Goal: Entertainment & Leisure: Consume media (video, audio)

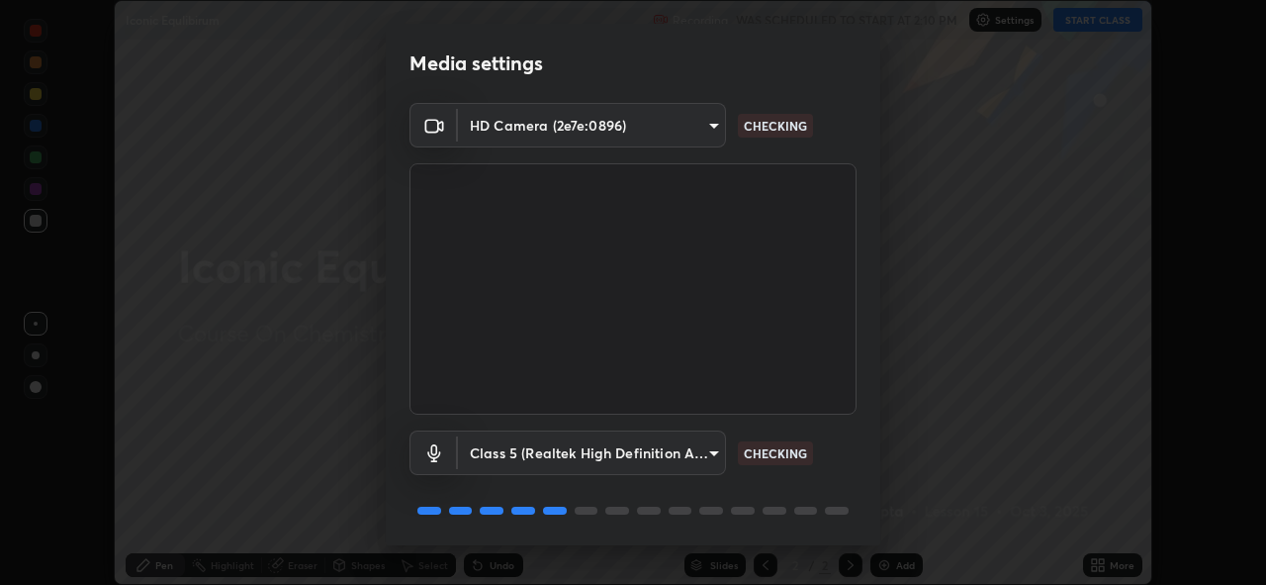
scroll to position [64, 0]
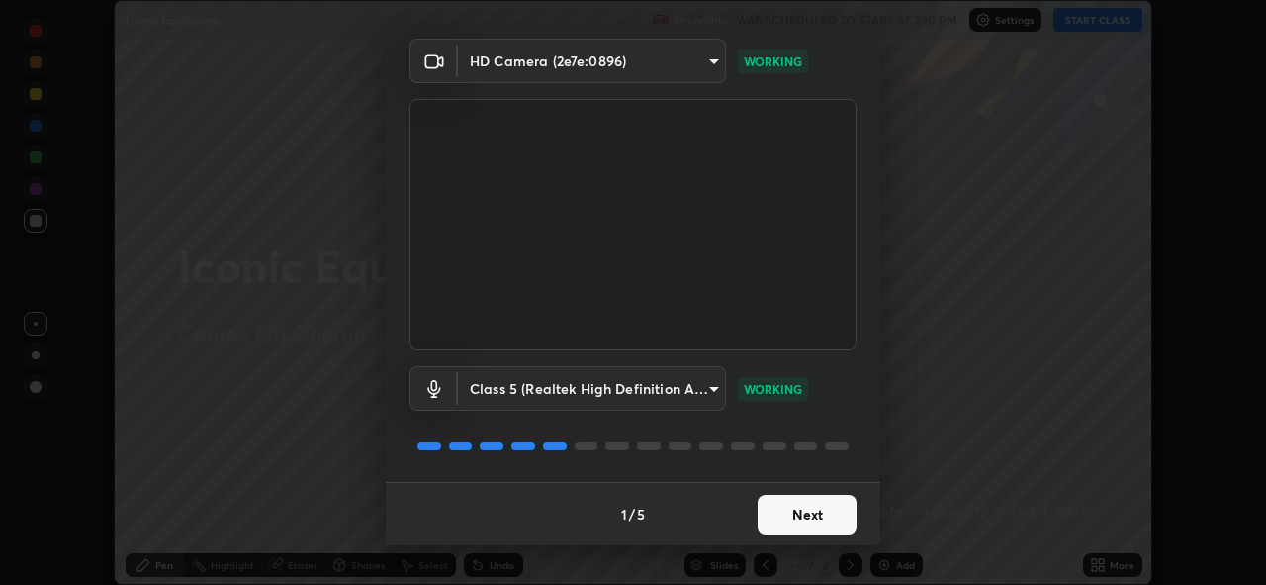
click at [785, 525] on button "Next" at bounding box center [807, 515] width 99 height 40
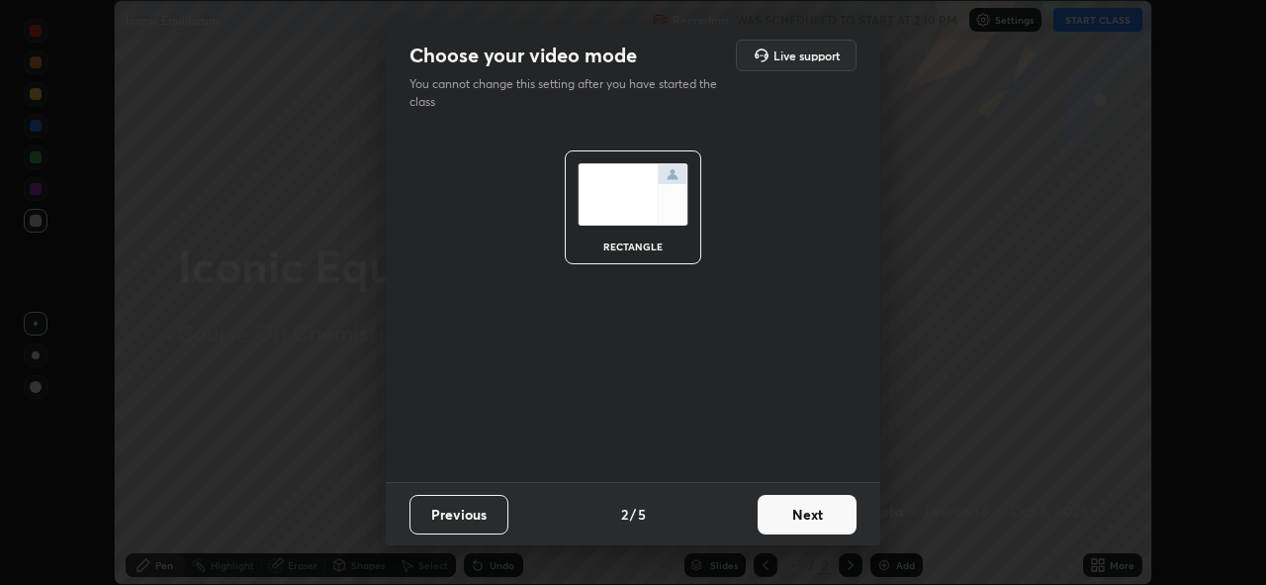
scroll to position [0, 0]
click at [785, 525] on button "Next" at bounding box center [807, 515] width 99 height 40
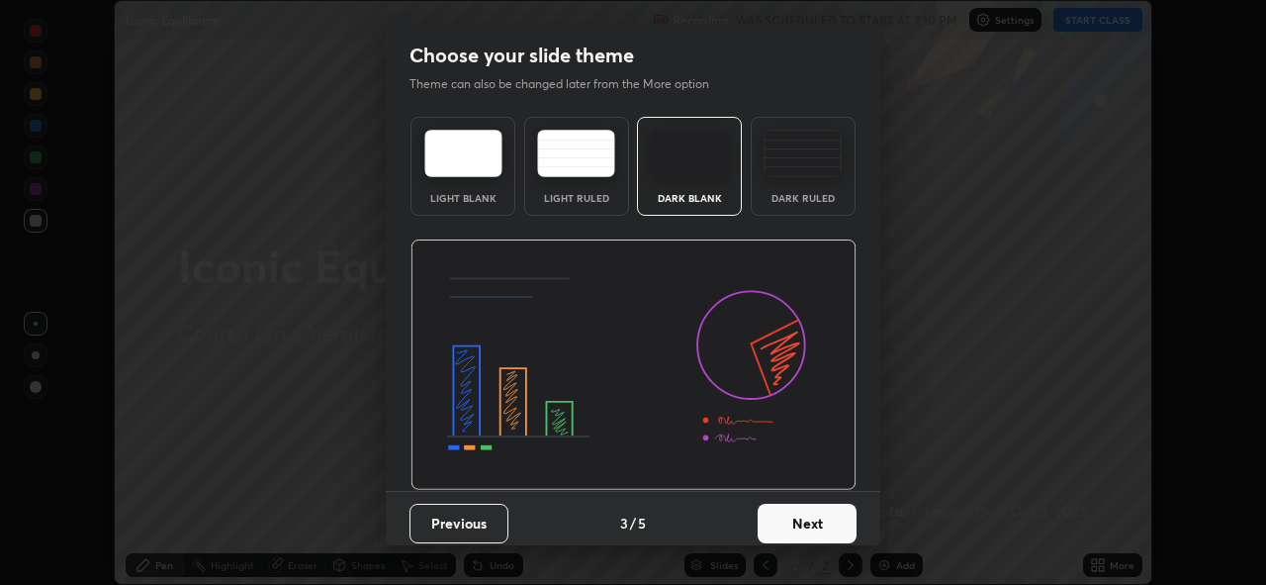
click at [779, 522] on button "Next" at bounding box center [807, 524] width 99 height 40
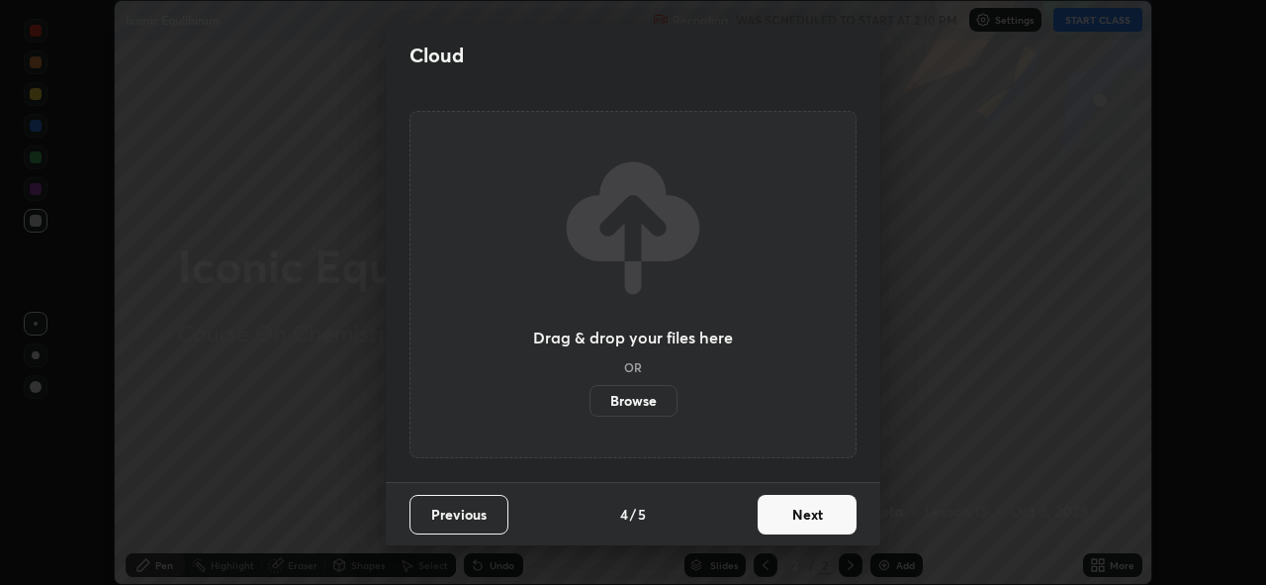
click at [782, 522] on button "Next" at bounding box center [807, 515] width 99 height 40
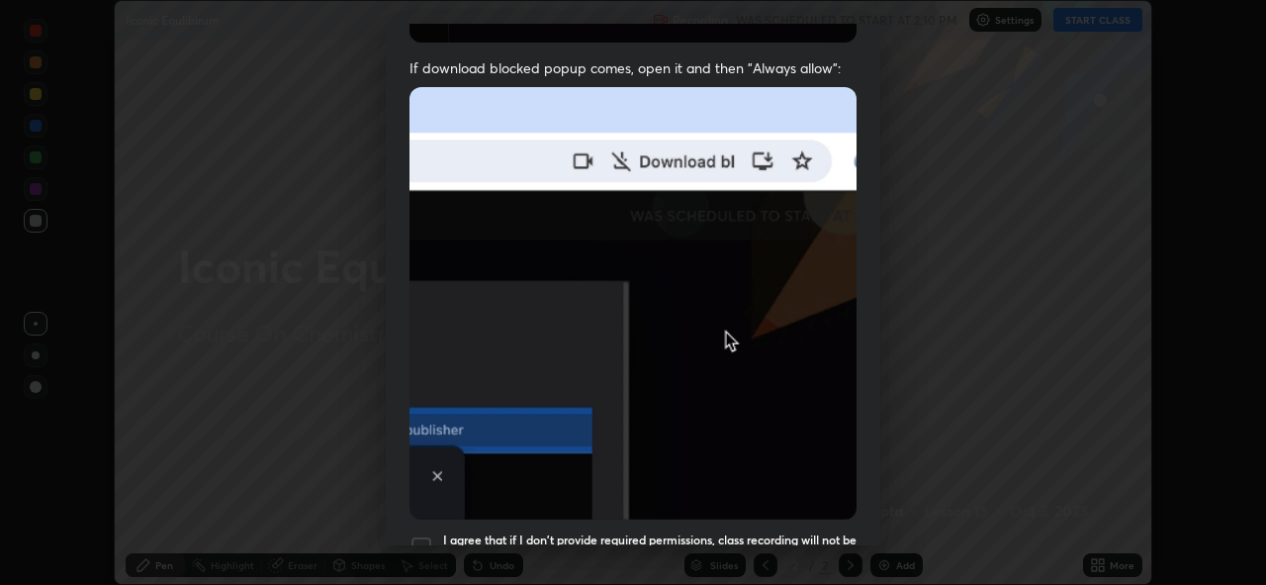
scroll to position [468, 0]
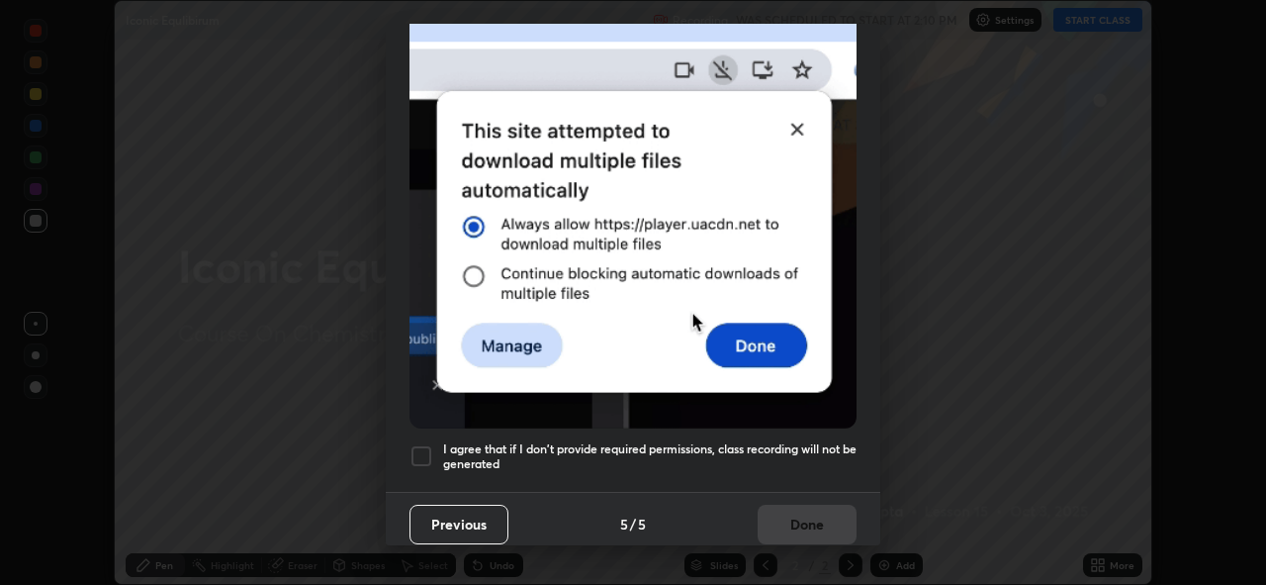
click at [420, 444] on div at bounding box center [422, 456] width 24 height 24
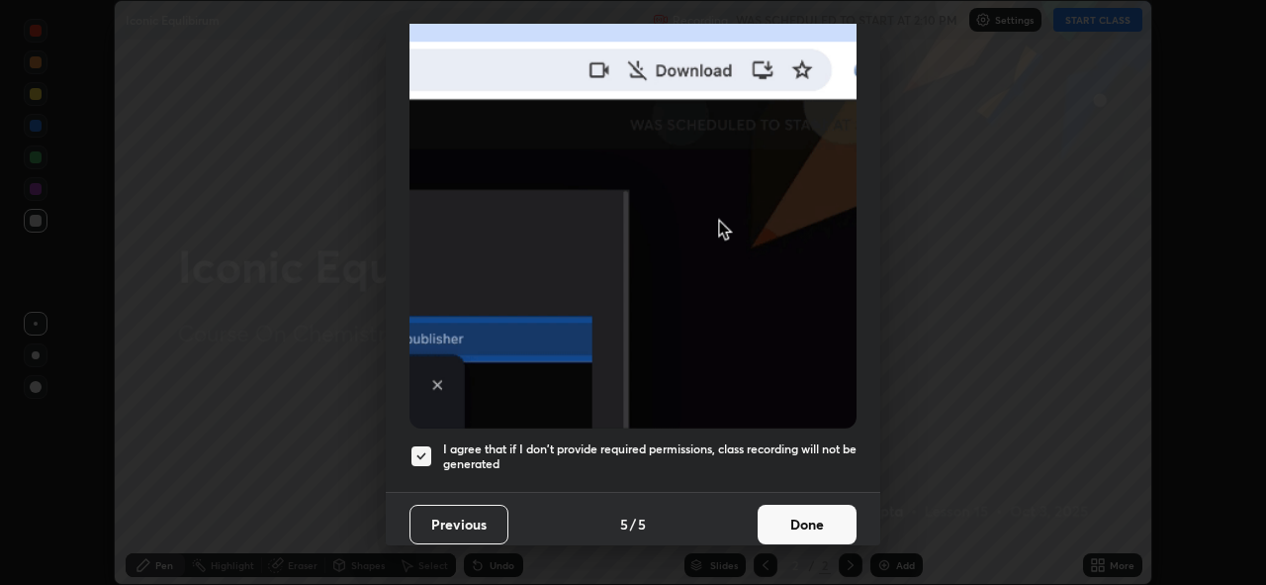
click at [780, 507] on button "Done" at bounding box center [807, 525] width 99 height 40
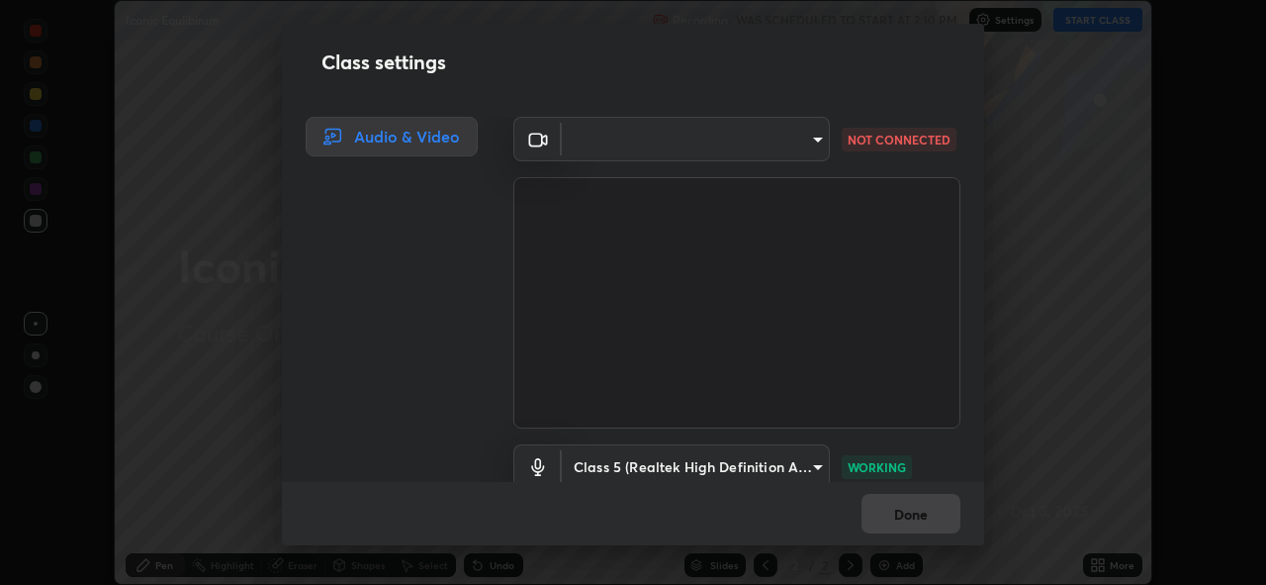
click at [780, 152] on body "Erase all Iconic Equlibirum Recording WAS SCHEDULED TO START AT 2:10 PM Setting…" at bounding box center [633, 292] width 1266 height 585
click at [787, 143] on div at bounding box center [633, 292] width 1266 height 585
click at [1035, 383] on div "Class settings Audio & Video ​ 3ec55e41f1fcb39794cf26e39420d06e4567641843289e11…" at bounding box center [633, 292] width 1266 height 585
click at [802, 143] on body "Erase all Iconic Equlibirum Recording WAS SCHEDULED TO START AT 2:10 PM Setting…" at bounding box center [633, 292] width 1266 height 585
click at [791, 148] on div at bounding box center [633, 292] width 1266 height 585
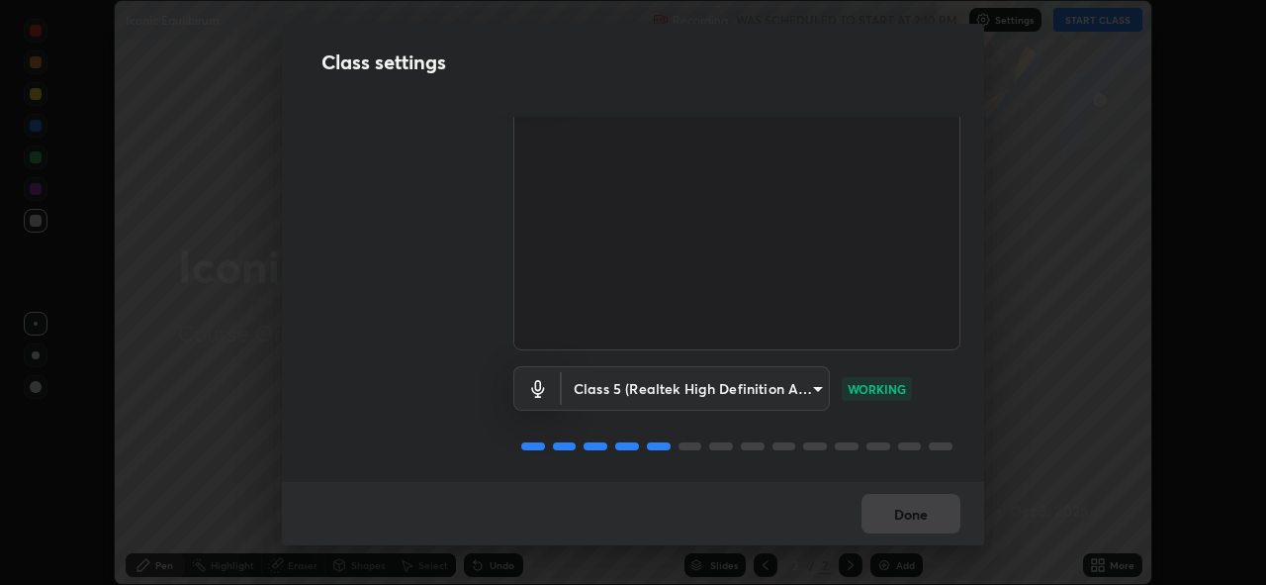
scroll to position [84, 0]
click at [1050, 563] on div "Class settings Audio & Video ​ 3ec55e41f1fcb39794cf26e39420d06e4567641843289e11…" at bounding box center [633, 292] width 1266 height 585
click at [1108, 423] on div "Class settings Audio & Video ​ 3ec55e41f1fcb39794cf26e39420d06e4567641843289e11…" at bounding box center [633, 292] width 1266 height 585
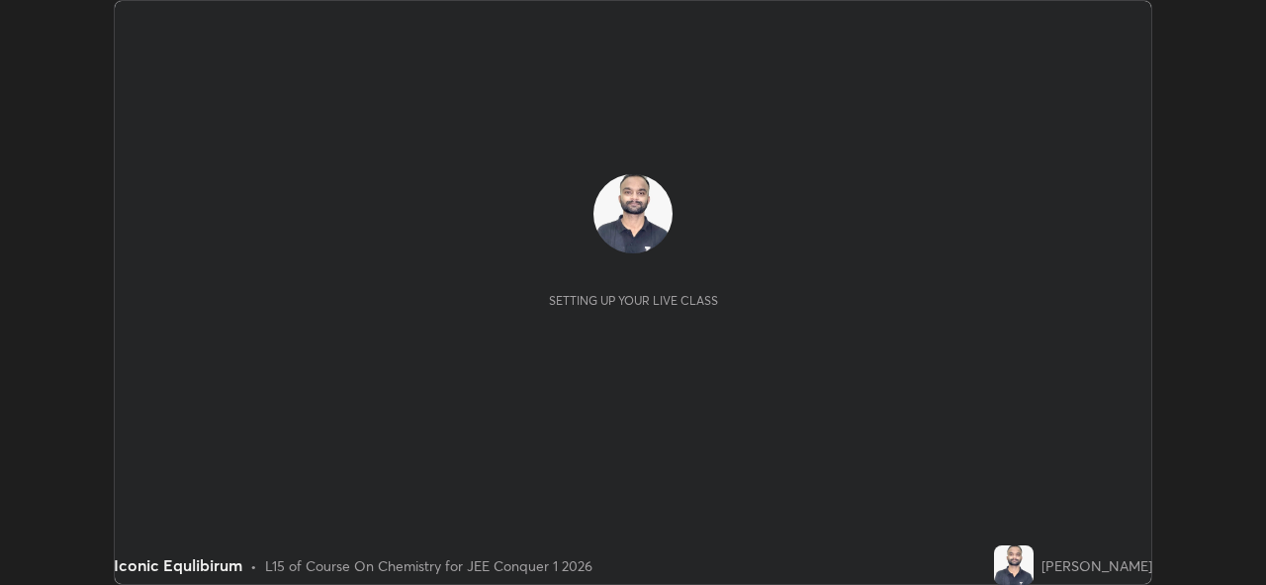
scroll to position [585, 1265]
